Goal: Task Accomplishment & Management: Manage account settings

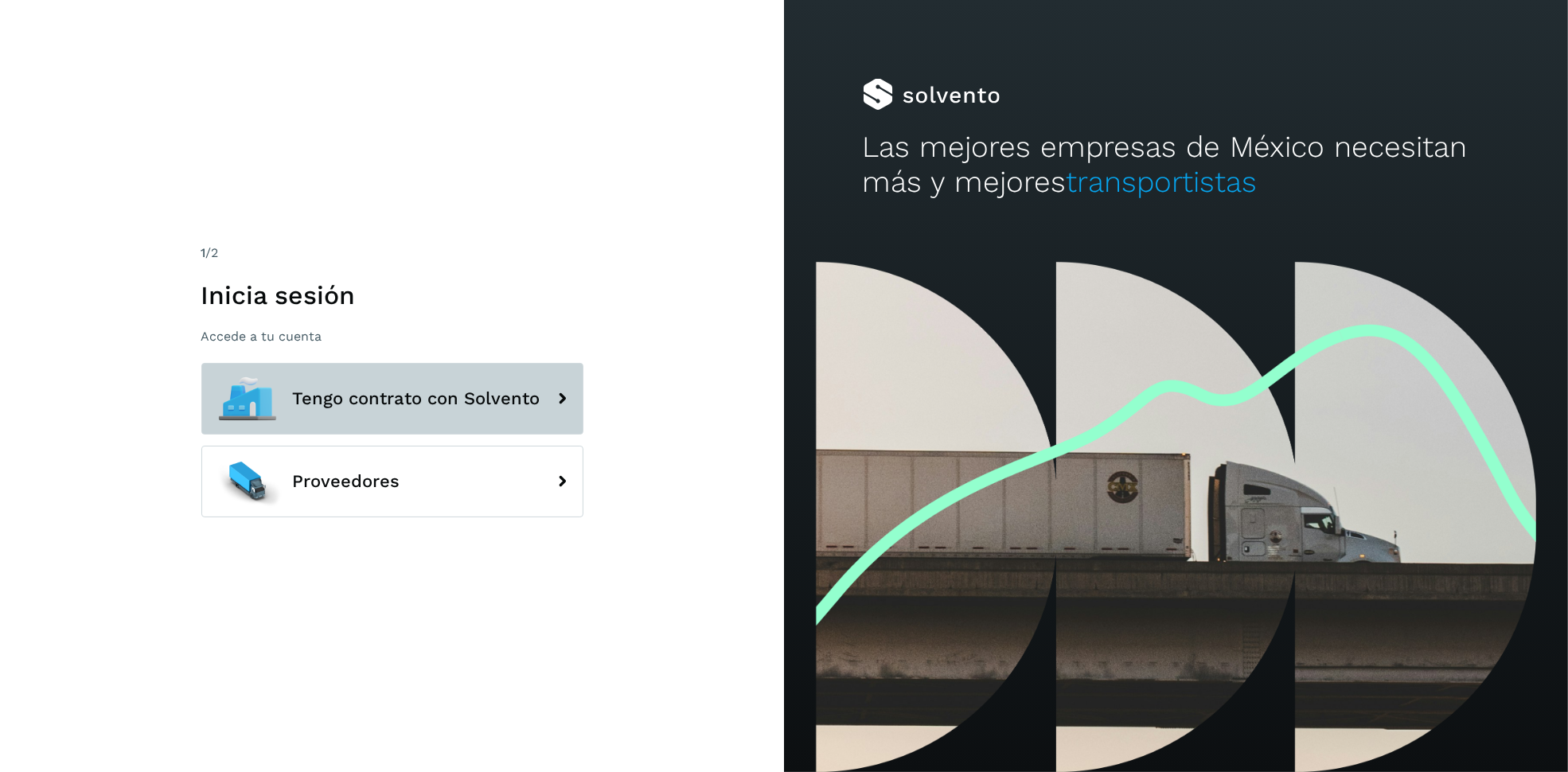
click at [557, 384] on icon at bounding box center [562, 399] width 32 height 32
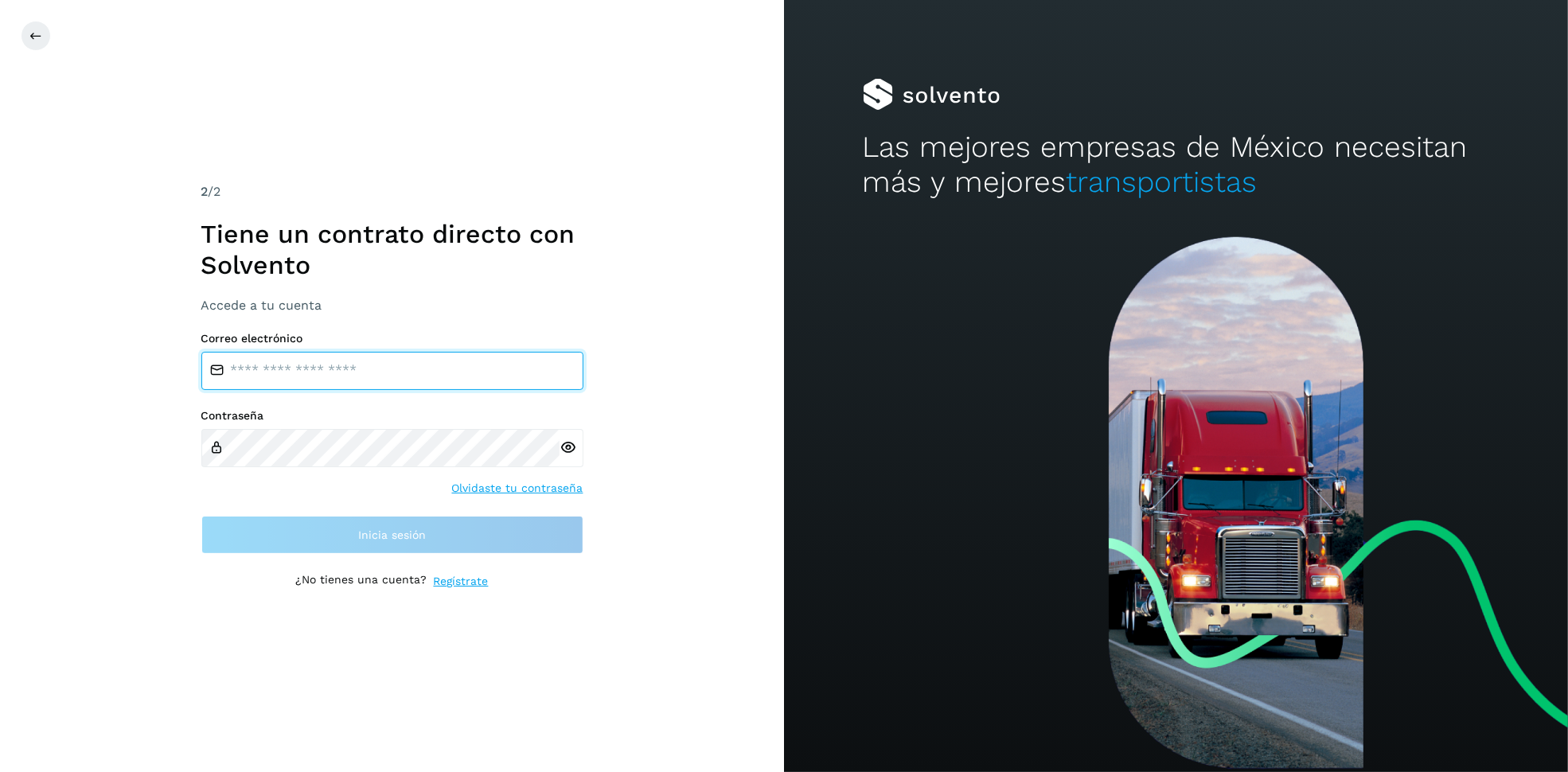
type input "**********"
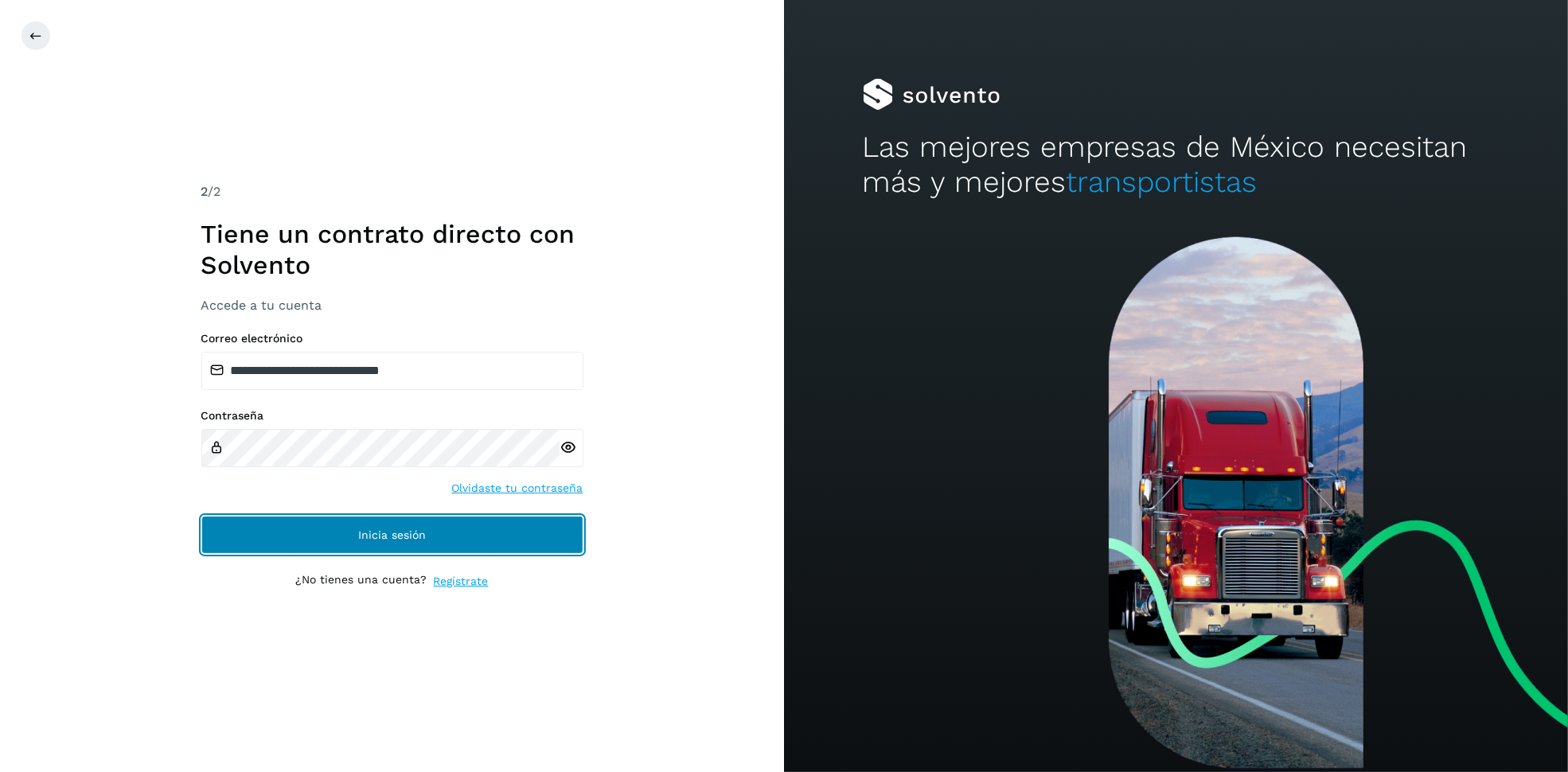
click at [558, 546] on button "Inicia sesión" at bounding box center [392, 535] width 382 height 38
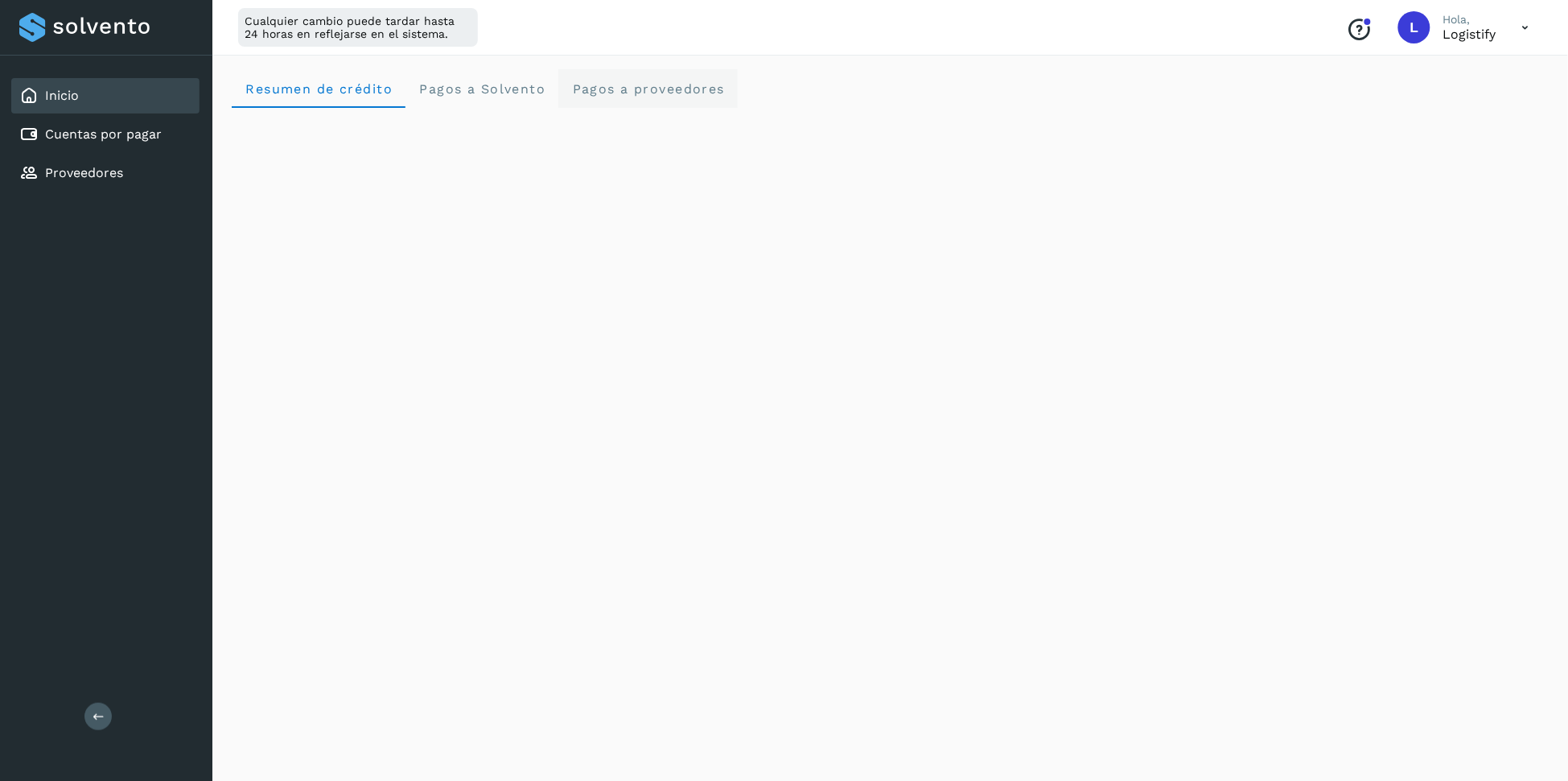
click at [670, 90] on span "Pagos a proveedores" at bounding box center [647, 89] width 153 height 15
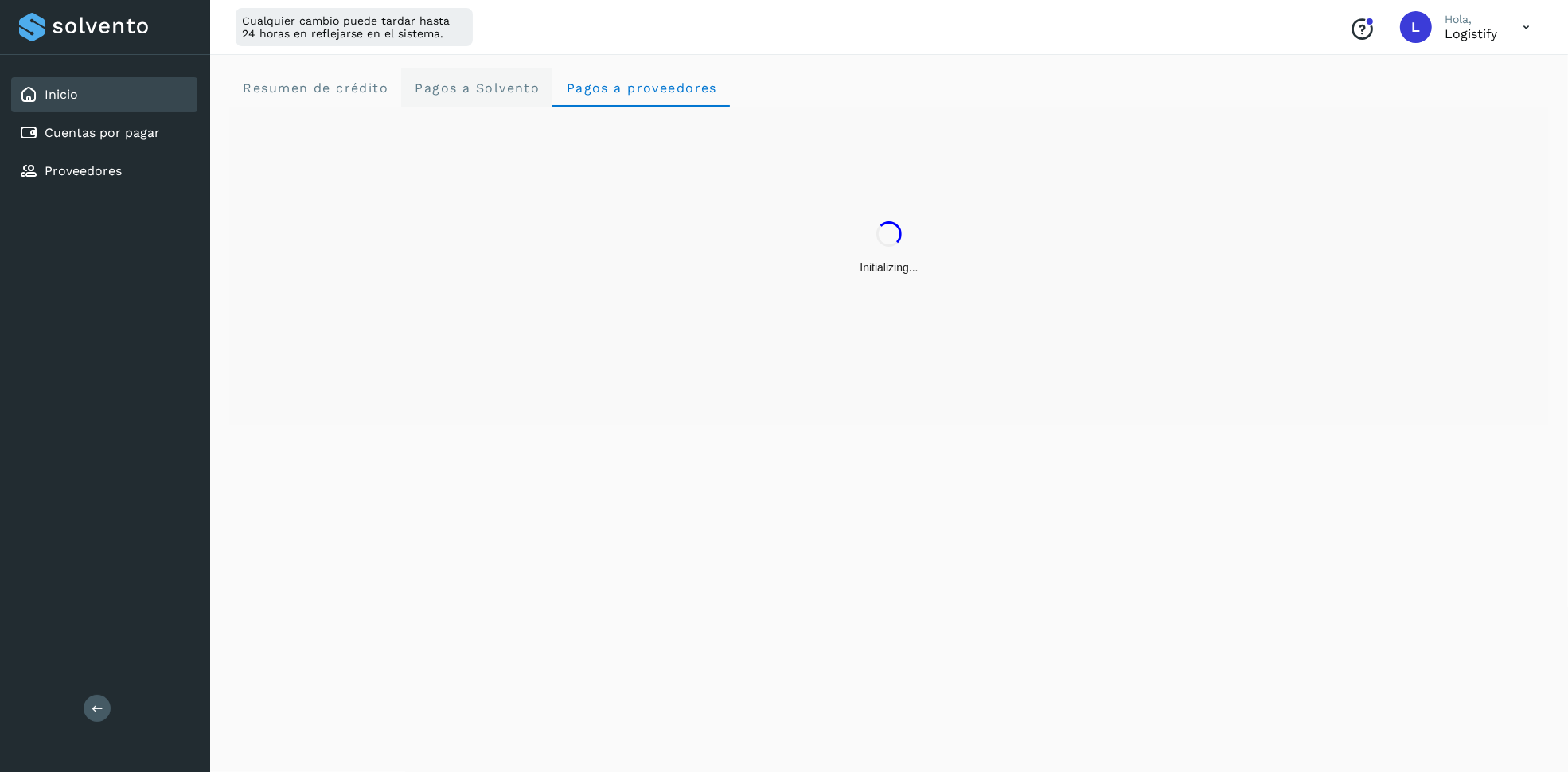
click at [501, 94] on span "Pagos a Solvento" at bounding box center [477, 88] width 126 height 15
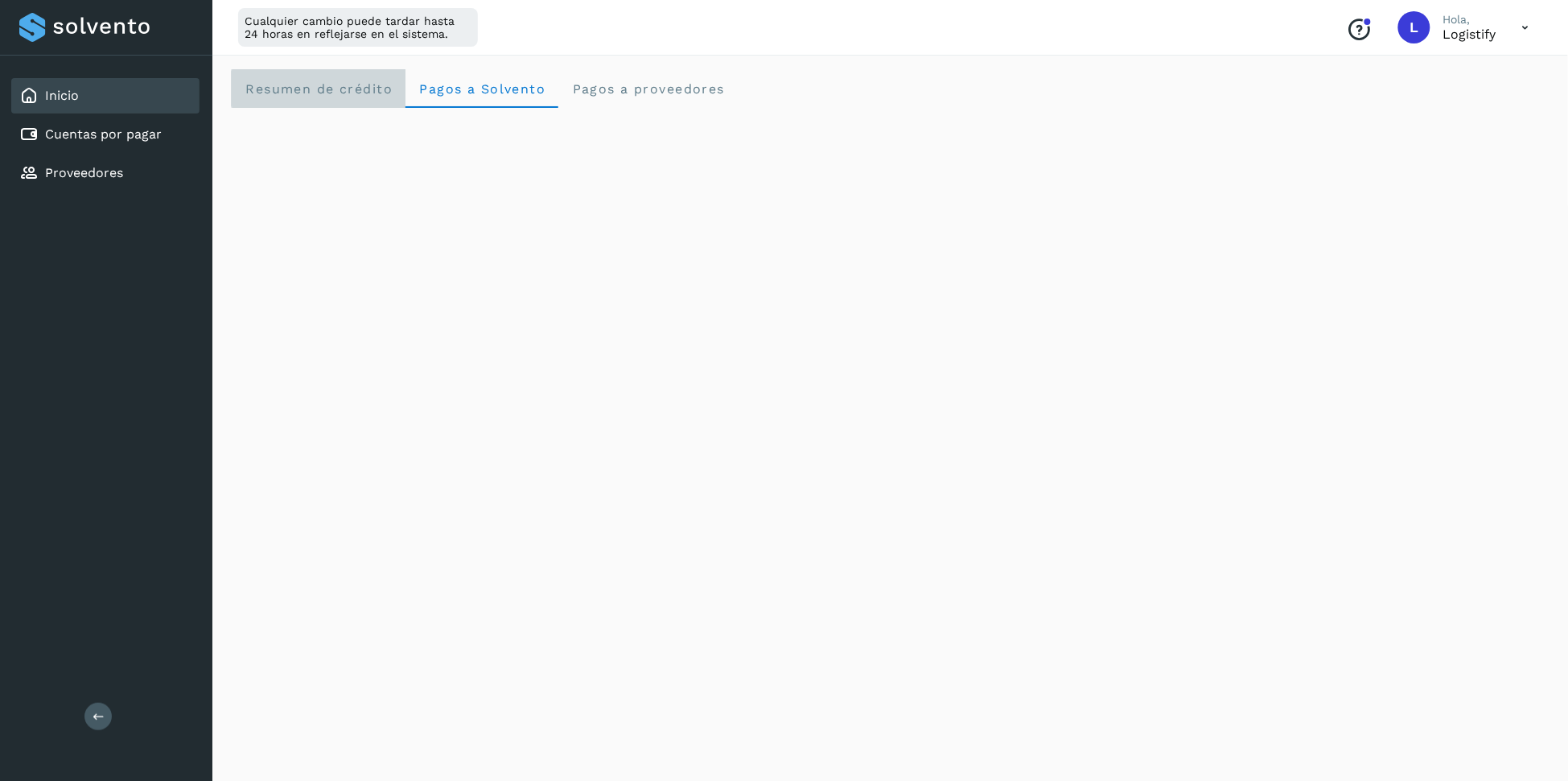
click at [309, 88] on span "Resumen de crédito" at bounding box center [319, 89] width 148 height 15
click at [1475, 32] on p "Logistify" at bounding box center [1469, 34] width 53 height 15
click at [1524, 20] on icon at bounding box center [1525, 27] width 33 height 33
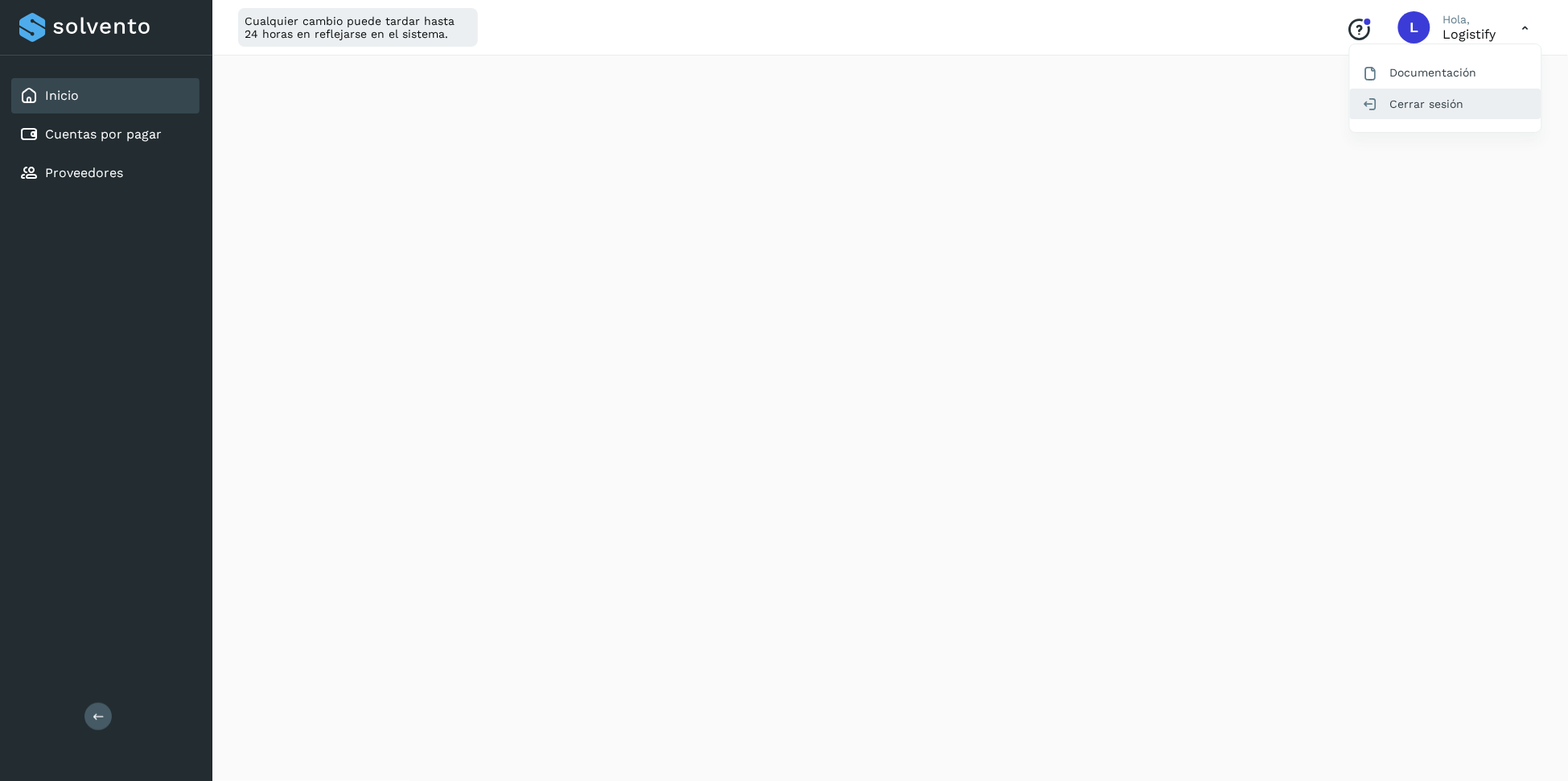
click at [1420, 105] on div "Cerrar sesión" at bounding box center [1446, 104] width 191 height 30
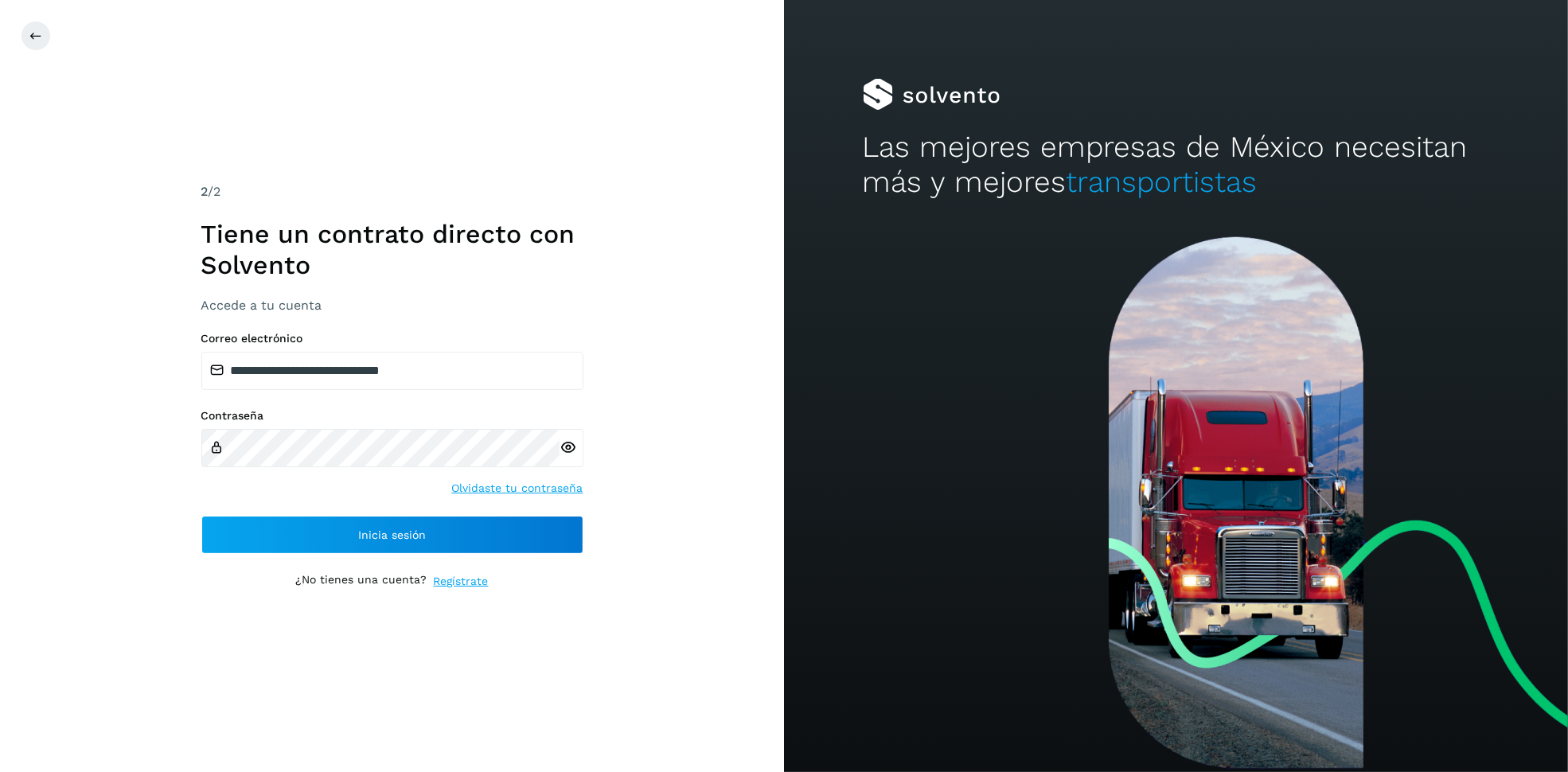
drag, startPoint x: 0, startPoint y: 613, endPoint x: 74, endPoint y: 771, distance: 174.5
click at [74, 771] on div "**********" at bounding box center [392, 386] width 784 height 772
